Goal: Information Seeking & Learning: Compare options

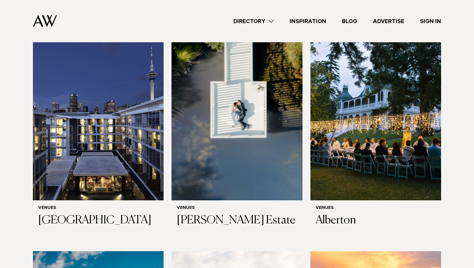
scroll to position [227, 0]
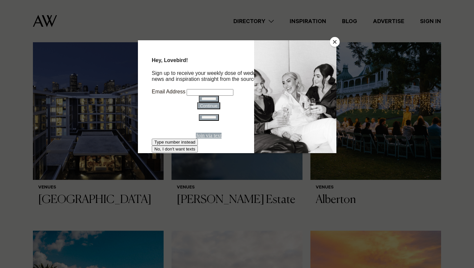
click at [336, 42] on button "Close" at bounding box center [335, 42] width 10 height 10
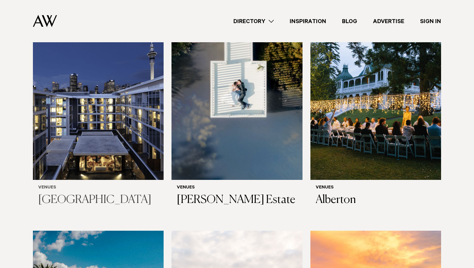
click at [79, 146] on img at bounding box center [98, 92] width 131 height 176
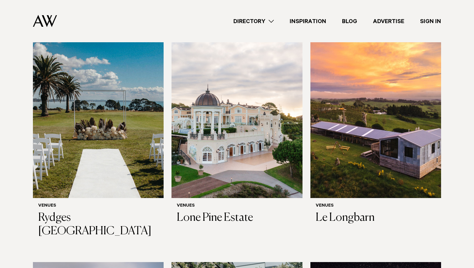
scroll to position [433, 0]
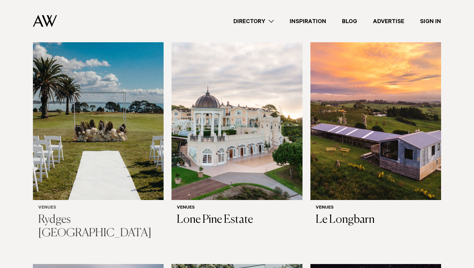
click at [79, 81] on img at bounding box center [98, 112] width 131 height 176
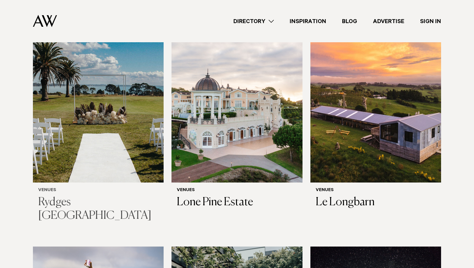
scroll to position [450, 0]
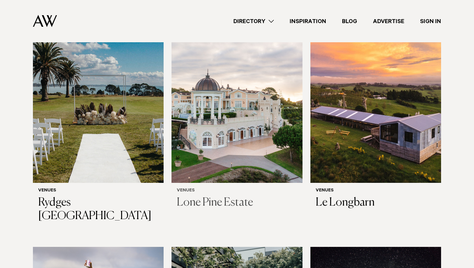
click at [228, 135] on img at bounding box center [237, 95] width 131 height 176
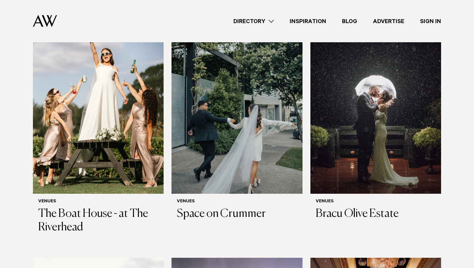
scroll to position [681, 0]
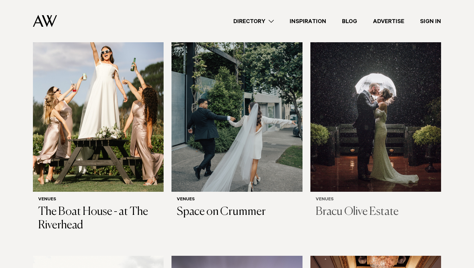
click at [377, 88] on img at bounding box center [376, 104] width 131 height 176
click at [195, 124] on img at bounding box center [237, 104] width 131 height 176
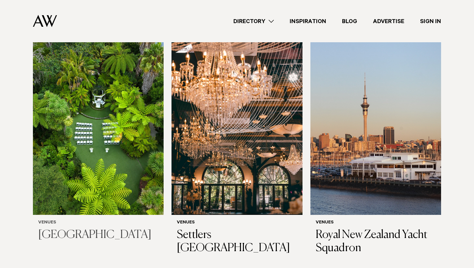
scroll to position [1152, 0]
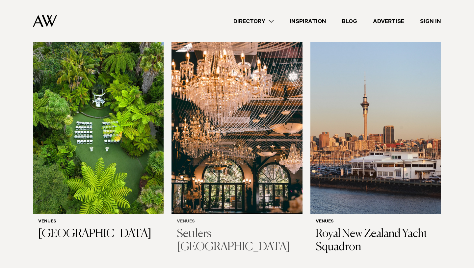
click at [237, 108] on img at bounding box center [237, 126] width 131 height 176
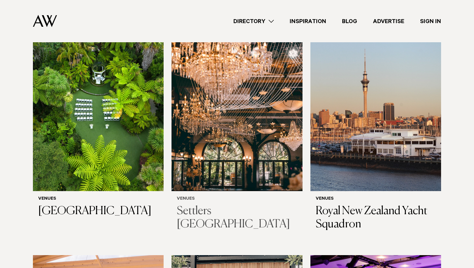
scroll to position [1176, 0]
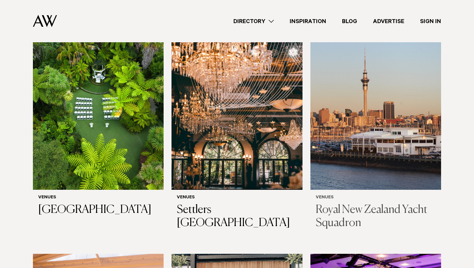
click at [355, 121] on img at bounding box center [376, 102] width 131 height 176
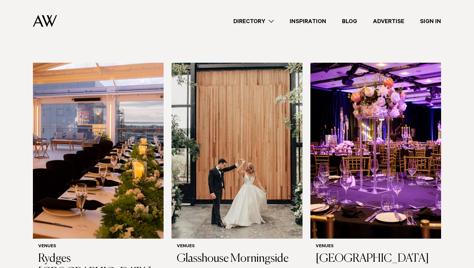
scroll to position [1379, 0]
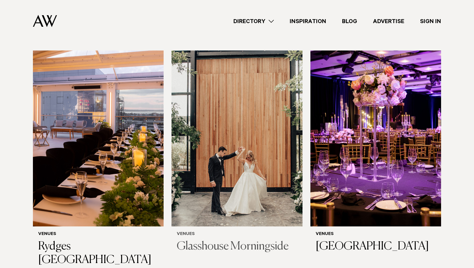
click at [226, 153] on img at bounding box center [237, 138] width 131 height 176
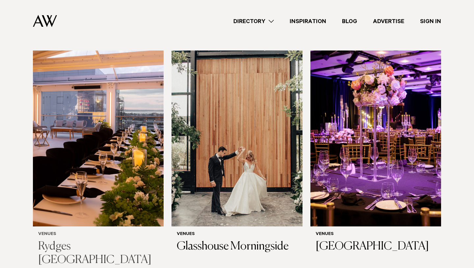
scroll to position [1402, 0]
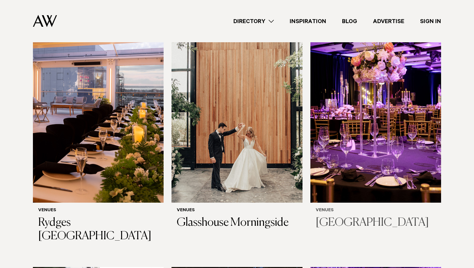
click at [338, 176] on img at bounding box center [376, 115] width 131 height 176
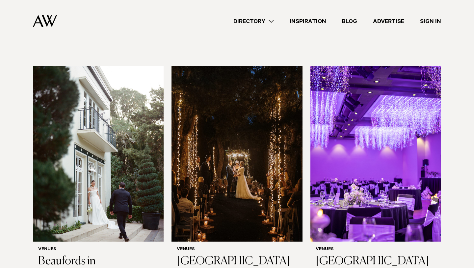
scroll to position [1605, 0]
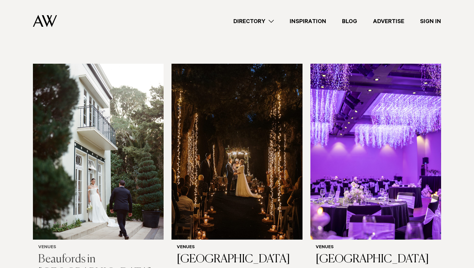
click at [86, 122] on img at bounding box center [98, 152] width 131 height 176
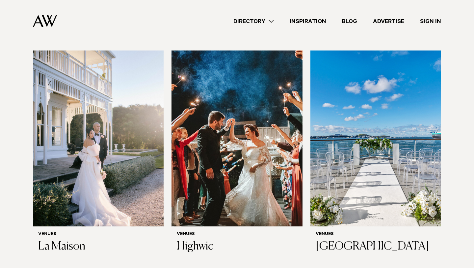
scroll to position [1858, 0]
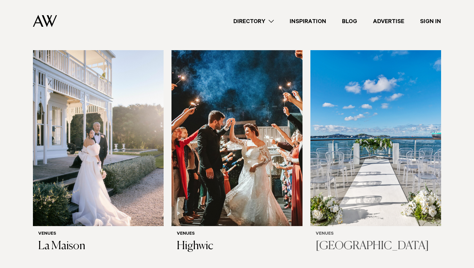
click at [397, 140] on img at bounding box center [376, 138] width 131 height 176
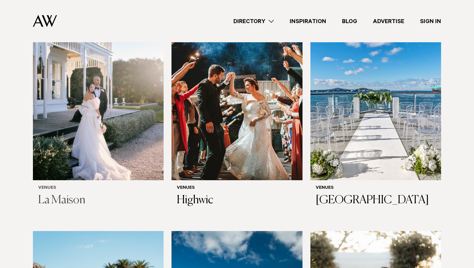
scroll to position [1845, 0]
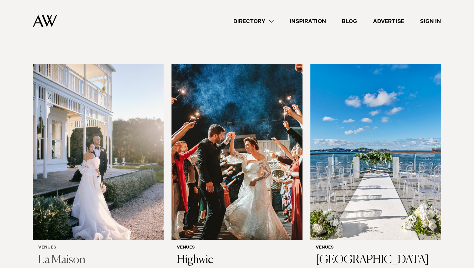
click at [113, 179] on img at bounding box center [98, 152] width 131 height 176
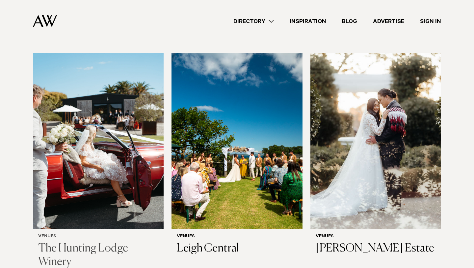
scroll to position [2082, 0]
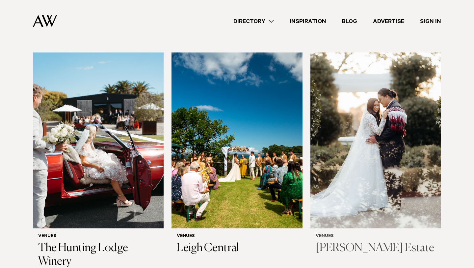
click at [375, 116] on img at bounding box center [376, 140] width 131 height 176
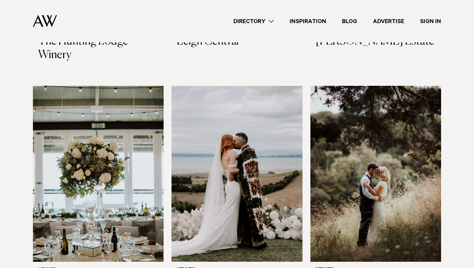
scroll to position [2330, 0]
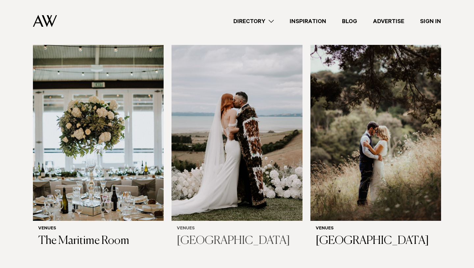
click at [241, 128] on img at bounding box center [237, 133] width 131 height 176
click at [72, 152] on img at bounding box center [98, 133] width 131 height 176
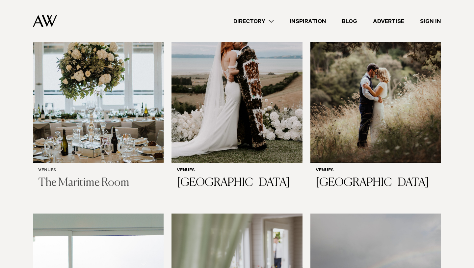
scroll to position [2341, 0]
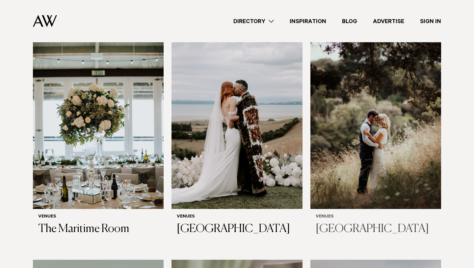
click at [330, 132] on img at bounding box center [376, 121] width 131 height 176
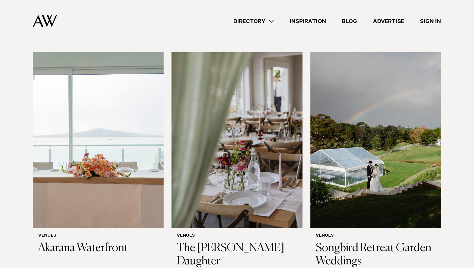
scroll to position [2550, 0]
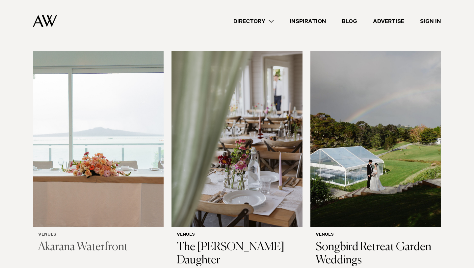
click at [61, 164] on img at bounding box center [98, 139] width 131 height 176
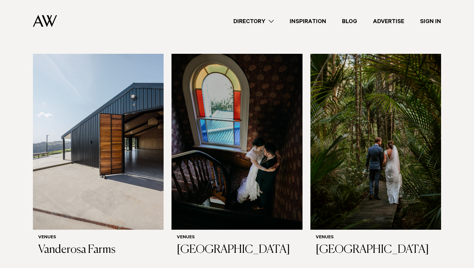
scroll to position [2787, 0]
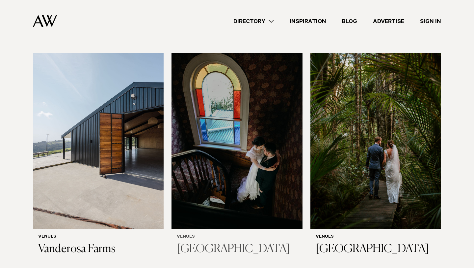
click at [260, 149] on img at bounding box center [237, 141] width 131 height 176
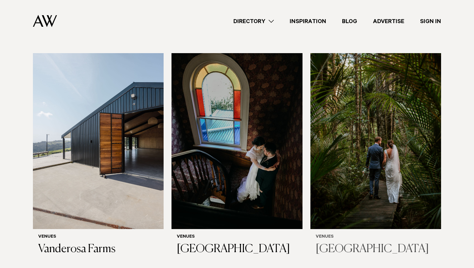
click at [367, 139] on img at bounding box center [376, 141] width 131 height 176
click at [99, 153] on img at bounding box center [98, 141] width 131 height 176
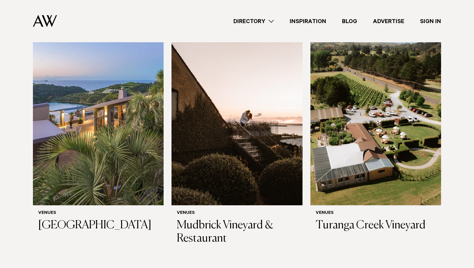
scroll to position [3038, 0]
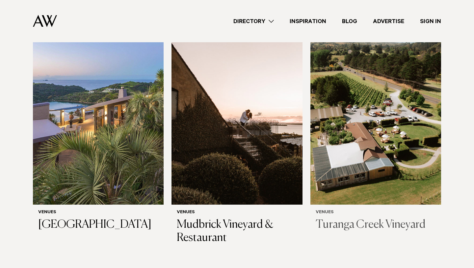
click at [345, 112] on img at bounding box center [376, 117] width 131 height 176
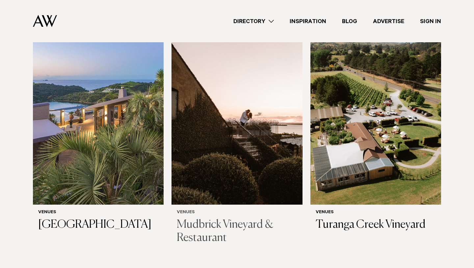
click at [205, 138] on img at bounding box center [237, 117] width 131 height 176
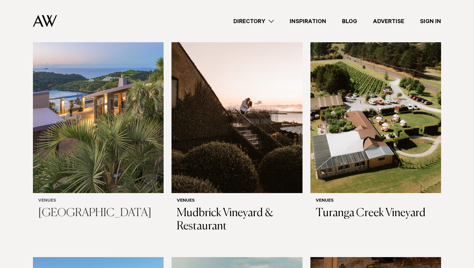
scroll to position [3050, 0]
click at [50, 116] on img at bounding box center [98, 105] width 131 height 176
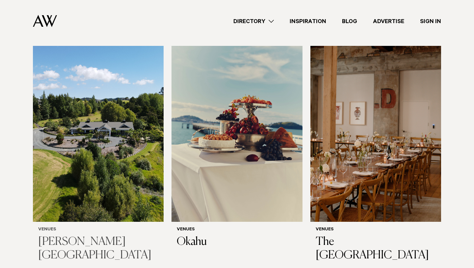
scroll to position [3265, 0]
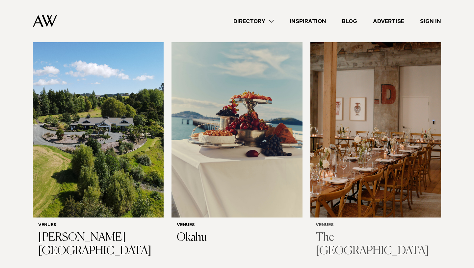
click at [332, 144] on img at bounding box center [376, 130] width 131 height 176
click at [239, 110] on img at bounding box center [237, 130] width 131 height 176
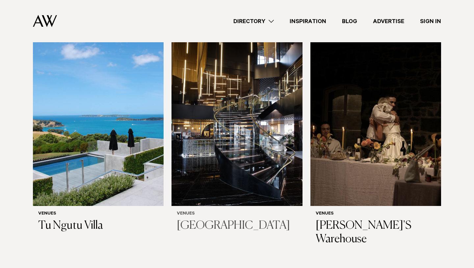
scroll to position [3517, 0]
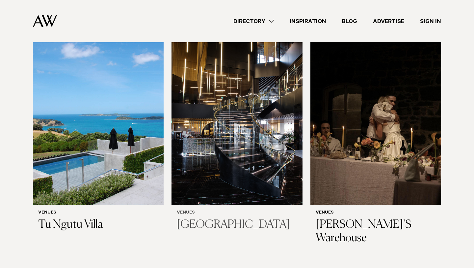
click at [233, 146] on img at bounding box center [237, 117] width 131 height 176
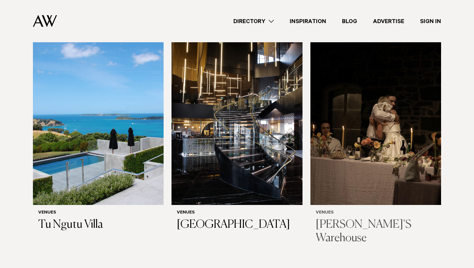
click at [336, 91] on img at bounding box center [376, 117] width 131 height 176
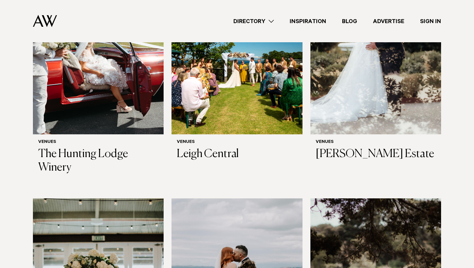
scroll to position [2179, 0]
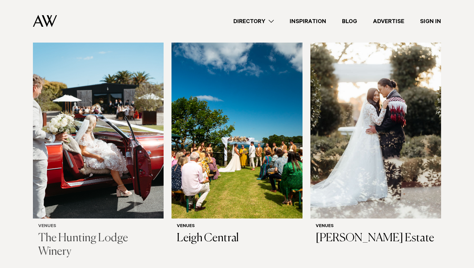
scroll to position [2090, 0]
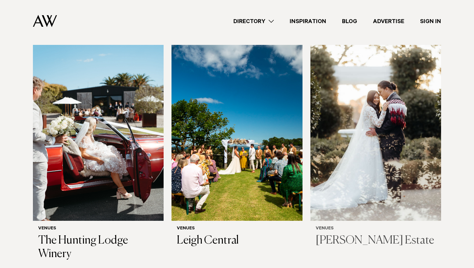
click at [373, 137] on img at bounding box center [376, 133] width 131 height 176
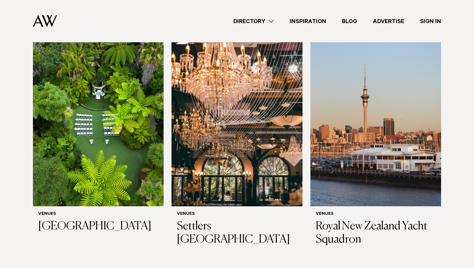
scroll to position [1160, 0]
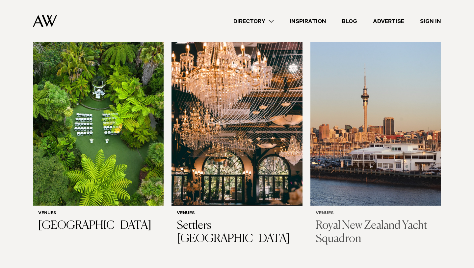
click at [381, 127] on img at bounding box center [376, 118] width 131 height 176
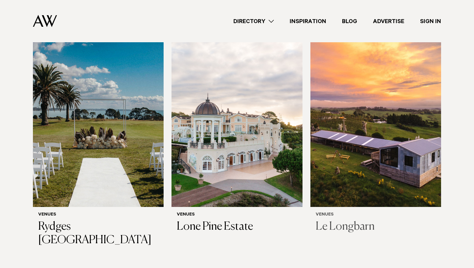
scroll to position [428, 0]
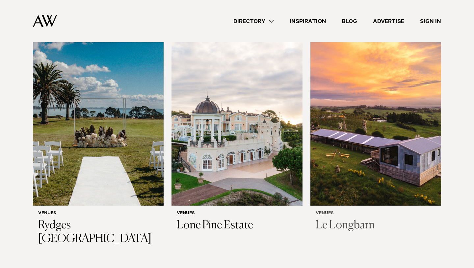
click at [351, 176] on img at bounding box center [376, 118] width 131 height 176
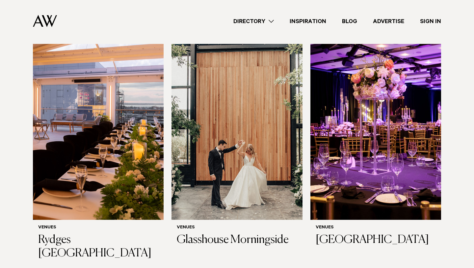
scroll to position [1386, 0]
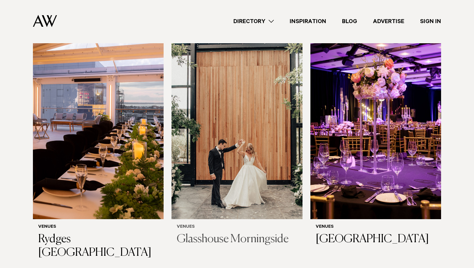
click at [239, 145] on img at bounding box center [237, 131] width 131 height 176
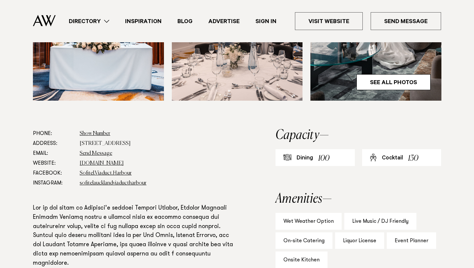
scroll to position [289, 0]
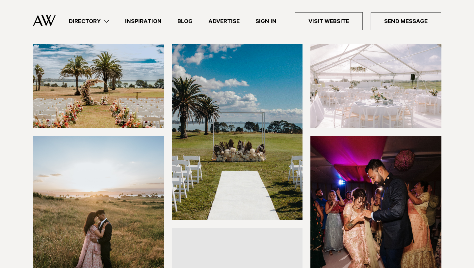
scroll to position [101, 0]
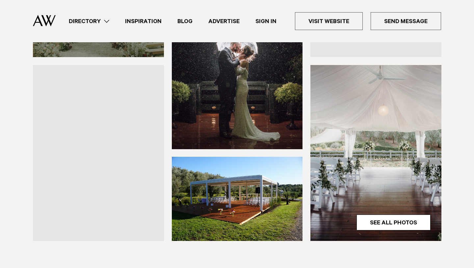
scroll to position [146, 0]
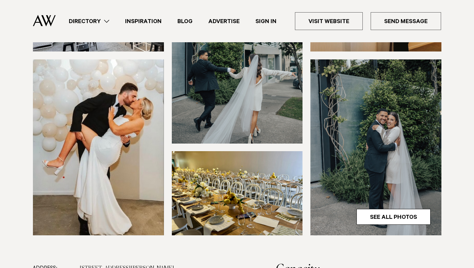
scroll to position [150, 0]
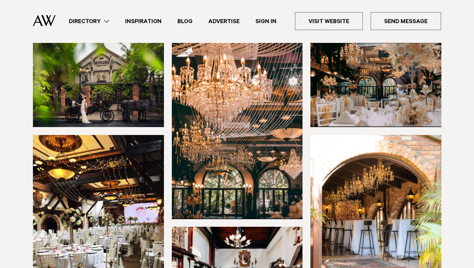
scroll to position [100, 0]
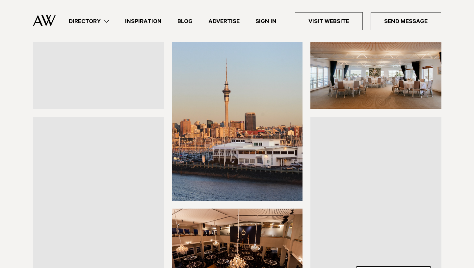
scroll to position [120, 0]
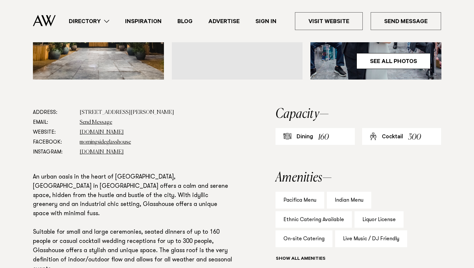
scroll to position [308, 0]
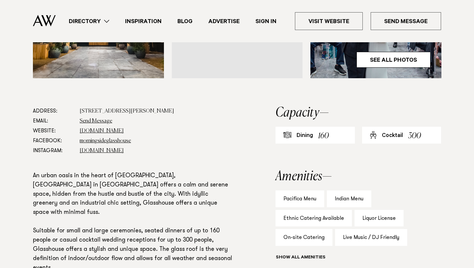
click at [296, 194] on div "Pacifica Menu" at bounding box center [300, 198] width 49 height 17
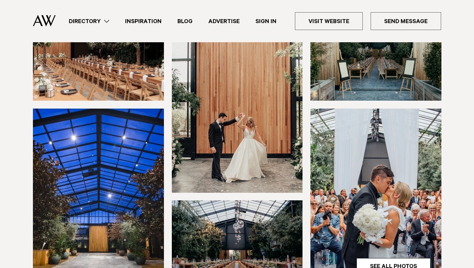
scroll to position [0, 0]
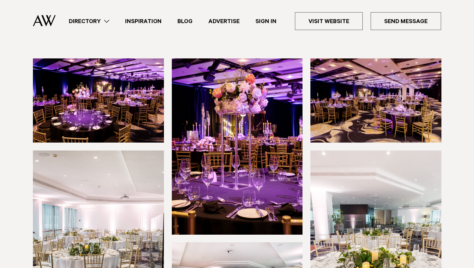
scroll to position [61, 0]
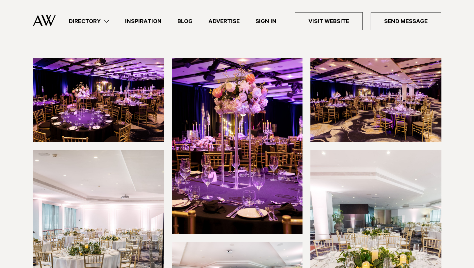
click at [221, 130] on img at bounding box center [237, 146] width 131 height 176
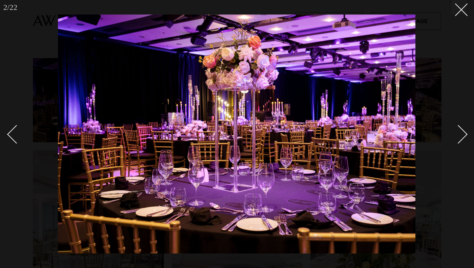
click at [460, 134] on div "Next slide" at bounding box center [458, 134] width 19 height 19
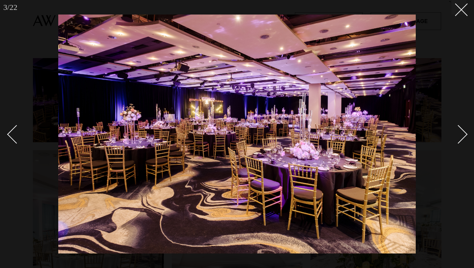
click at [460, 135] on div "Next slide" at bounding box center [458, 134] width 19 height 19
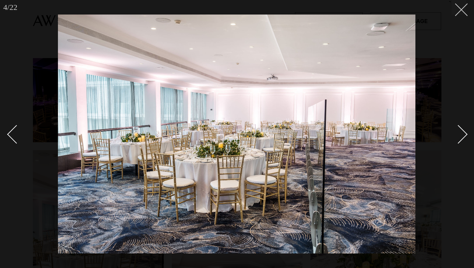
click at [462, 9] on line at bounding box center [462, 10] width 12 height 12
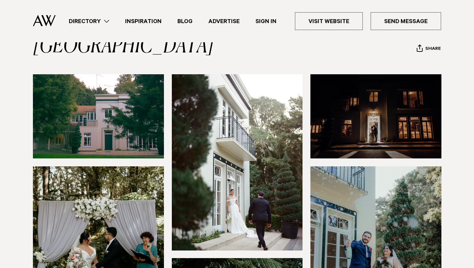
scroll to position [69, 0]
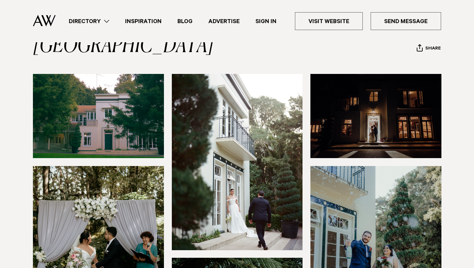
click at [122, 74] on img at bounding box center [98, 116] width 131 height 84
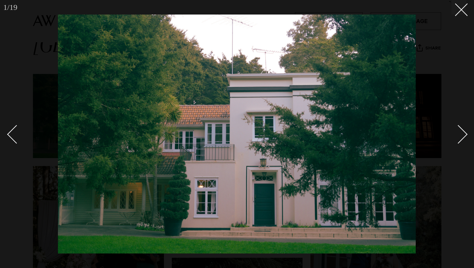
click at [454, 138] on div "Next slide" at bounding box center [458, 134] width 19 height 19
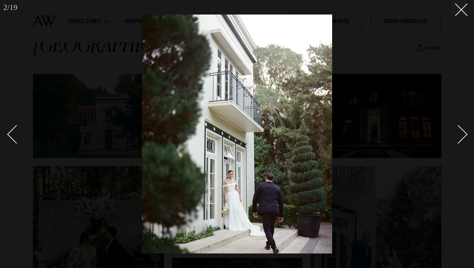
click at [454, 138] on div "Next slide" at bounding box center [458, 134] width 19 height 19
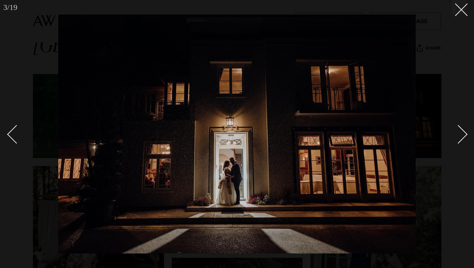
click at [454, 138] on div "Next slide" at bounding box center [458, 134] width 19 height 19
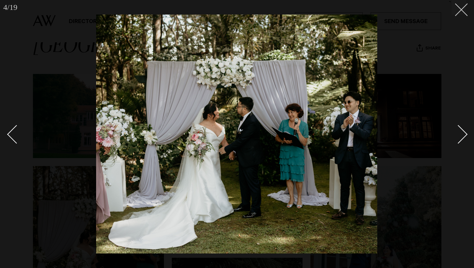
click at [464, 9] on button at bounding box center [459, 7] width 14 height 14
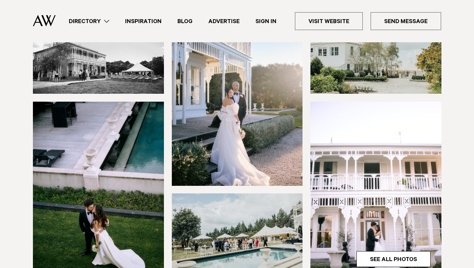
scroll to position [59, 0]
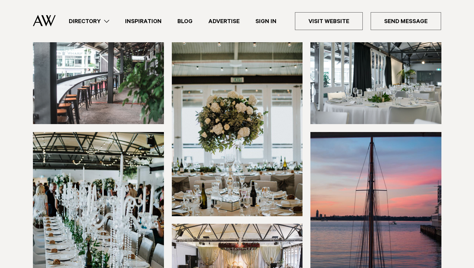
scroll to position [77, 0]
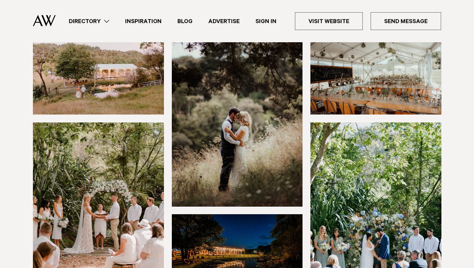
scroll to position [89, 0]
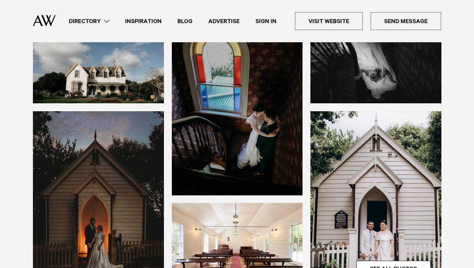
scroll to position [104, 0]
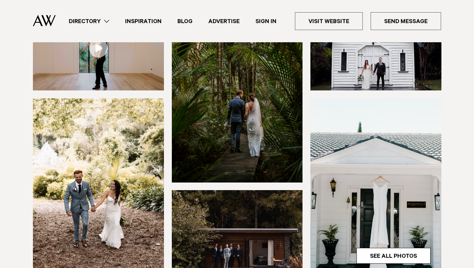
scroll to position [84, 0]
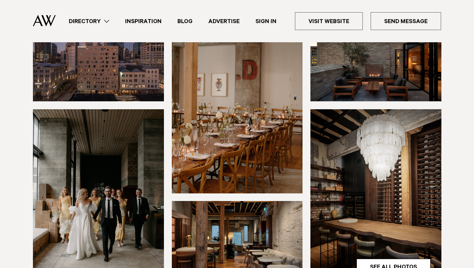
scroll to position [126, 0]
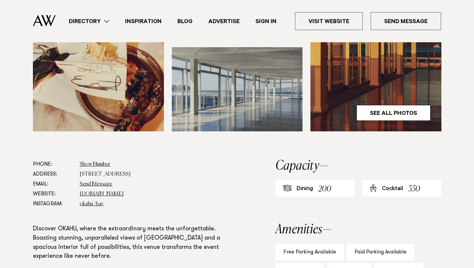
scroll to position [255, 0]
click at [107, 196] on dd "[DOMAIN_NAME]" at bounding box center [157, 193] width 154 height 10
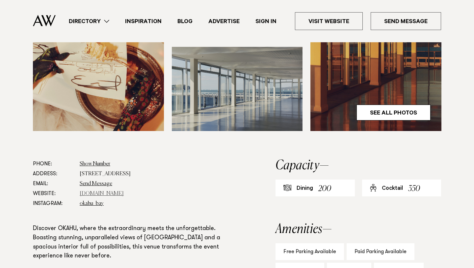
click at [106, 193] on link "[DOMAIN_NAME]" at bounding box center [102, 193] width 44 height 5
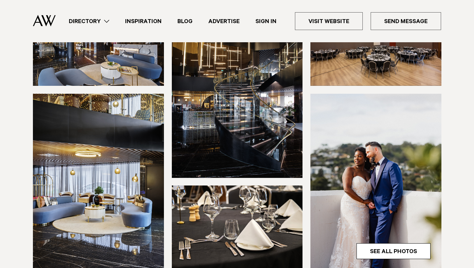
scroll to position [119, 0]
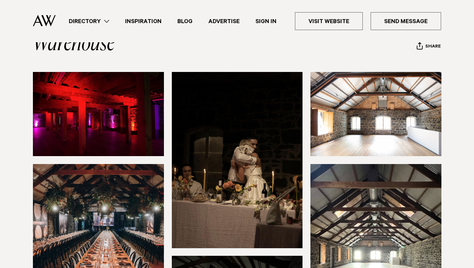
scroll to position [95, 0]
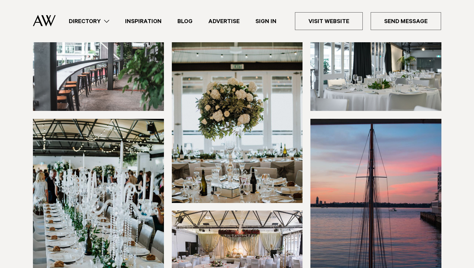
scroll to position [36, 0]
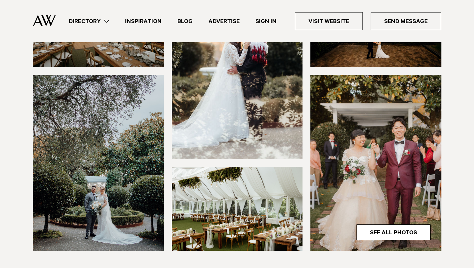
scroll to position [140, 0]
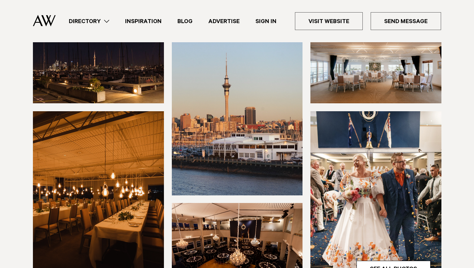
scroll to position [125, 0]
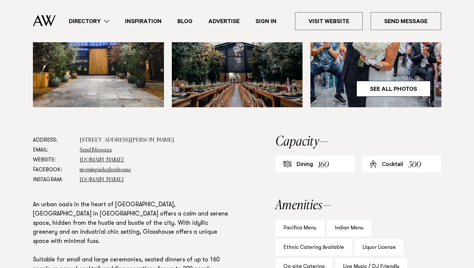
scroll to position [338, 0]
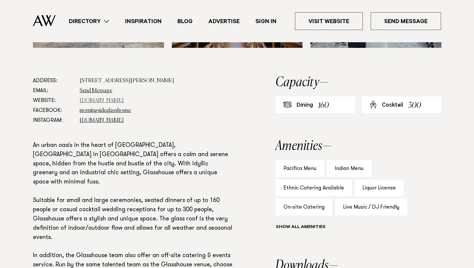
click at [101, 99] on link "glasshouse.net.nz" at bounding box center [102, 100] width 44 height 5
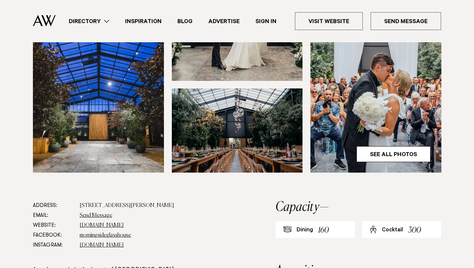
scroll to position [135, 0]
